Goal: Navigation & Orientation: Go to known website

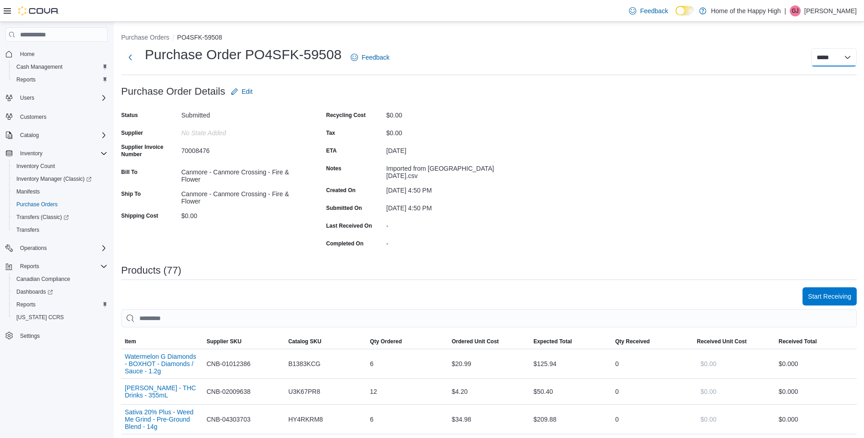
click at [857, 59] on select "***** ***** ******" at bounding box center [834, 57] width 46 height 18
select select "**********"
select select
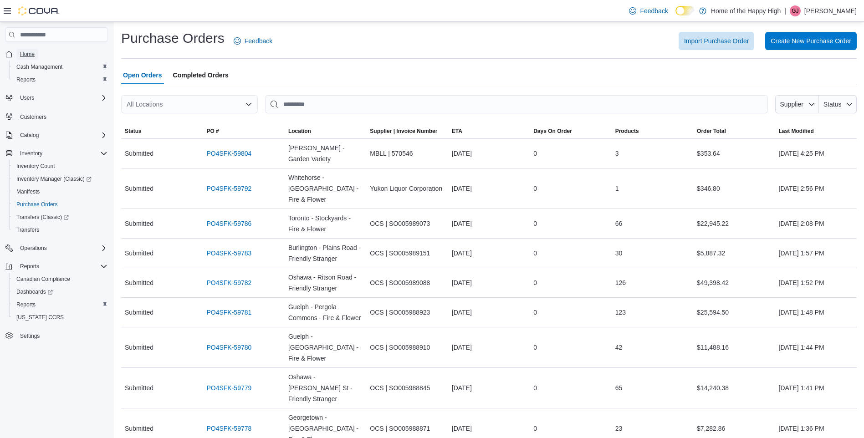
click at [29, 53] on span "Home" at bounding box center [27, 54] width 15 height 7
